Goal: Task Accomplishment & Management: Manage account settings

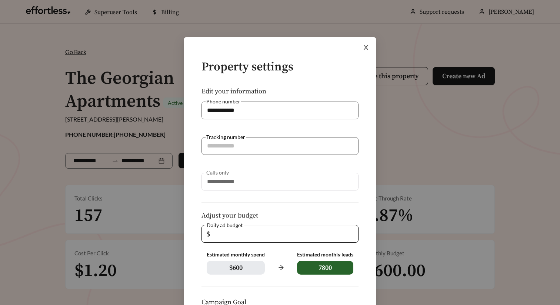
click at [368, 49] on icon "close" at bounding box center [365, 47] width 7 height 7
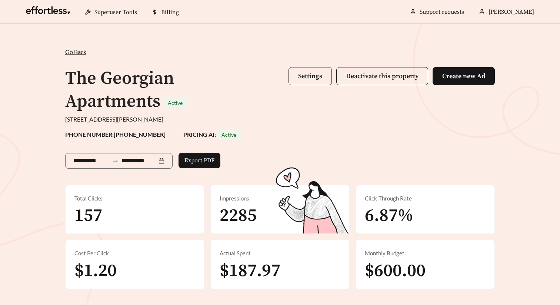
click at [315, 70] on button "Settings" at bounding box center [309, 76] width 43 height 18
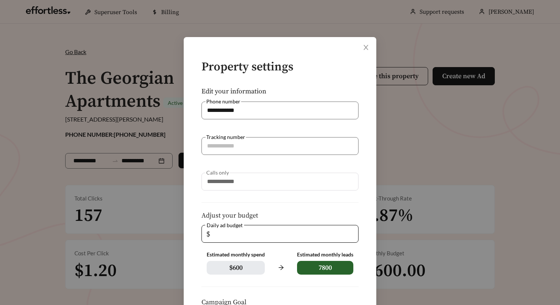
scroll to position [114, 0]
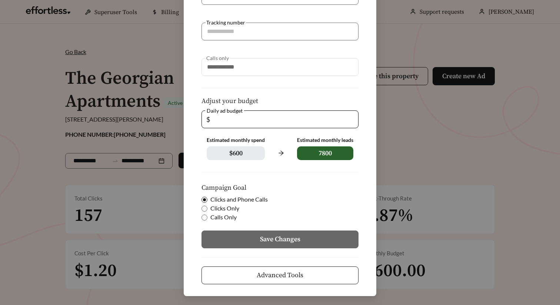
click at [217, 208] on span "Clicks Only" at bounding box center [224, 208] width 35 height 9
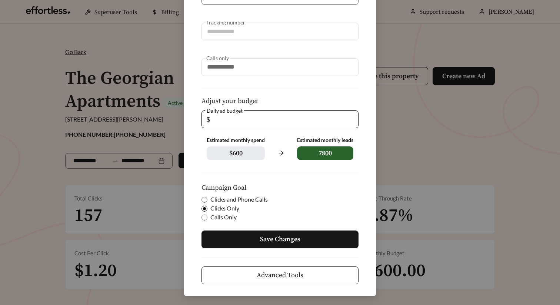
click at [246, 273] on button "Advanced Tools" at bounding box center [279, 275] width 157 height 18
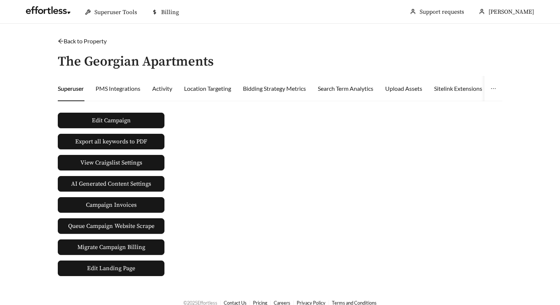
click at [74, 42] on link "Back to Property" at bounding box center [82, 40] width 49 height 7
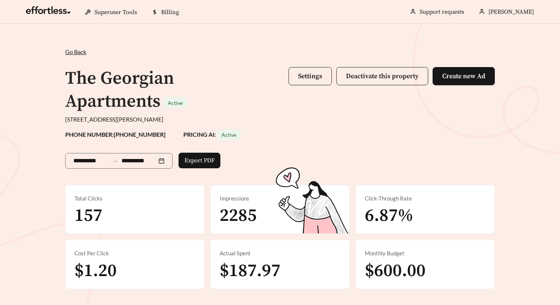
click at [311, 66] on div "The Georgian Apartments Active Settings Deactivate this property Create new Ad" at bounding box center [279, 90] width 429 height 49
click at [308, 76] on span "Settings" at bounding box center [310, 76] width 24 height 9
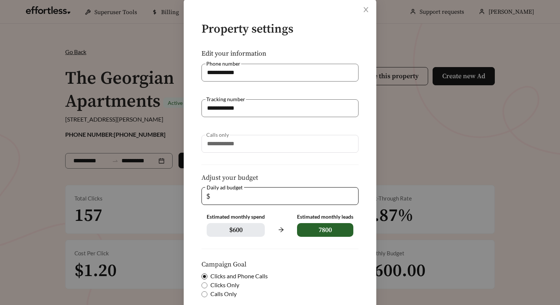
scroll to position [114, 0]
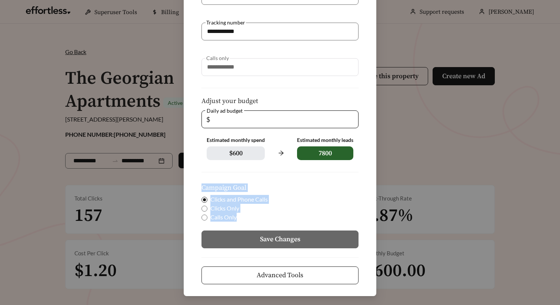
drag, startPoint x: 201, startPoint y: 189, endPoint x: 239, endPoint y: 217, distance: 47.9
click at [239, 217] on form "**********" at bounding box center [279, 115] width 169 height 338
click at [241, 174] on form "**********" at bounding box center [279, 115] width 169 height 338
click at [224, 208] on span "Clicks Only" at bounding box center [224, 208] width 35 height 9
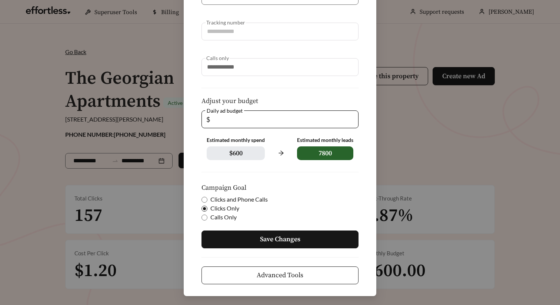
click at [281, 270] on span "Advanced Tools" at bounding box center [279, 275] width 47 height 10
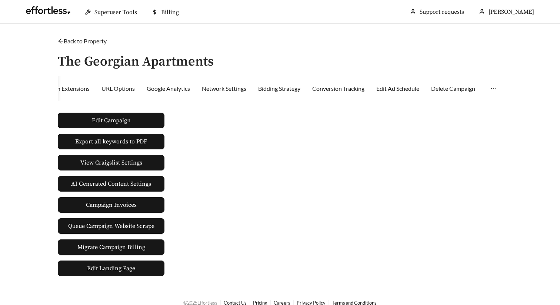
click at [61, 41] on icon "arrow-left" at bounding box center [60, 41] width 5 height 5
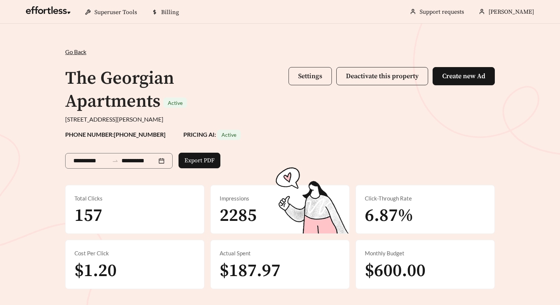
click at [309, 73] on span "Settings" at bounding box center [310, 76] width 24 height 9
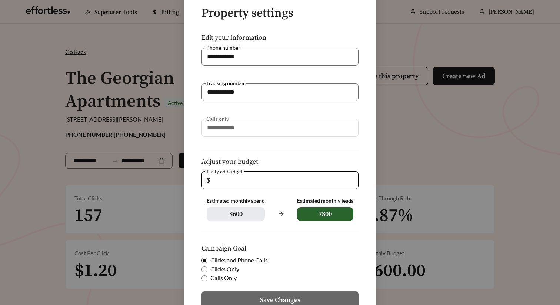
scroll to position [114, 0]
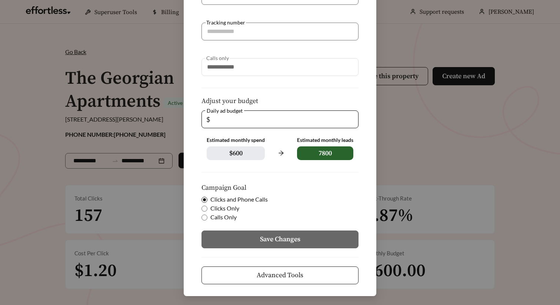
click at [390, 146] on div "**********" at bounding box center [280, 152] width 560 height 305
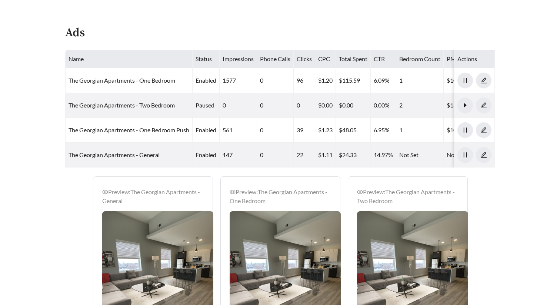
scroll to position [311, 0]
drag, startPoint x: 261, startPoint y: 59, endPoint x: 292, endPoint y: 58, distance: 30.7
click at [292, 58] on th "Phone Calls" at bounding box center [275, 59] width 37 height 18
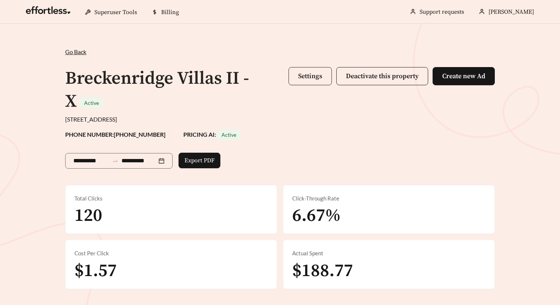
click at [308, 77] on span "Settings" at bounding box center [310, 76] width 24 height 9
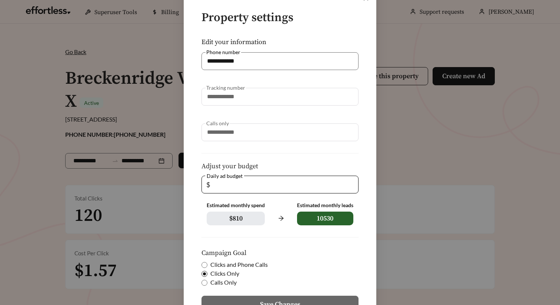
scroll to position [114, 0]
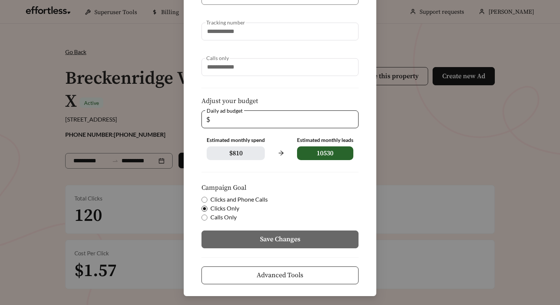
click at [400, 155] on div "**********" at bounding box center [280, 152] width 560 height 305
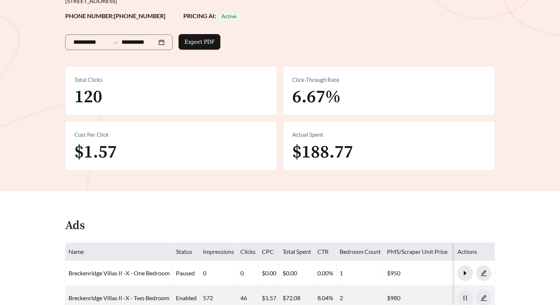
scroll to position [0, 0]
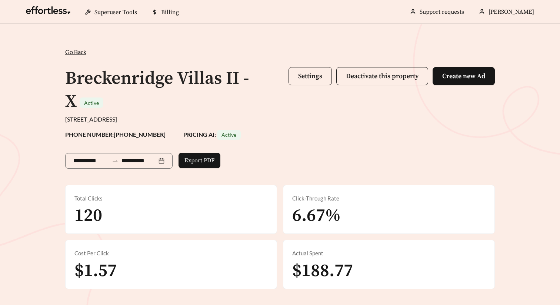
click at [295, 70] on button "Settings" at bounding box center [309, 76] width 43 height 18
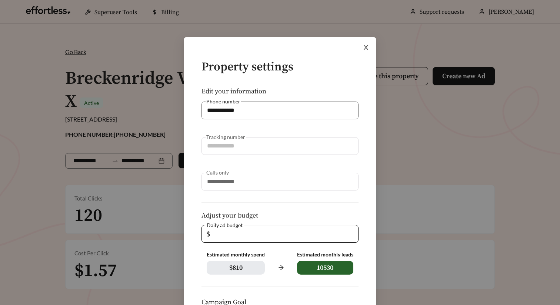
click at [366, 47] on icon "close" at bounding box center [365, 47] width 5 height 5
